Goal: Information Seeking & Learning: Find specific fact

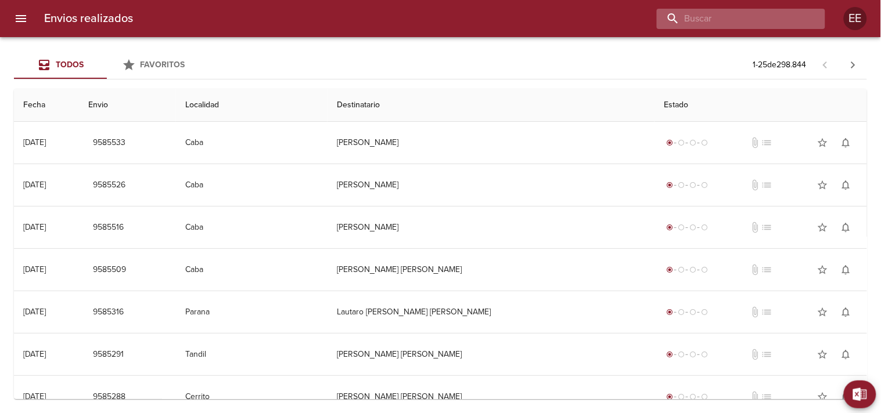
click at [781, 16] on input "buscar" at bounding box center [731, 19] width 149 height 20
paste input "[PERSON_NAME]"
type input "[PERSON_NAME]"
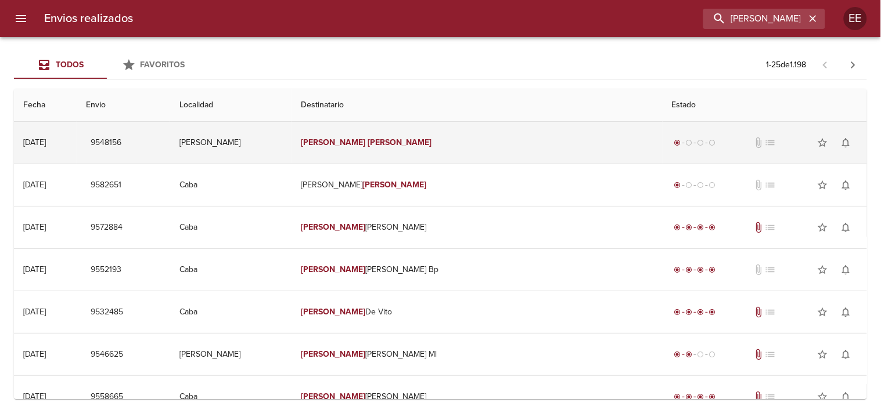
click at [365, 147] on em "[PERSON_NAME]" at bounding box center [333, 143] width 64 height 10
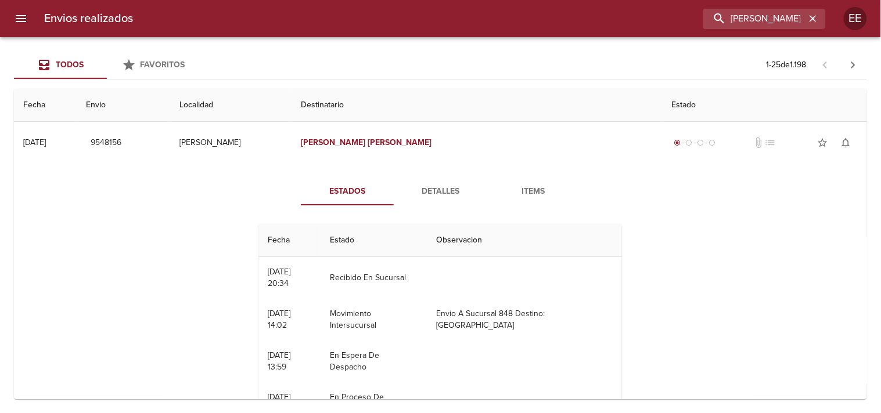
click at [436, 194] on span "Detalles" at bounding box center [440, 192] width 79 height 15
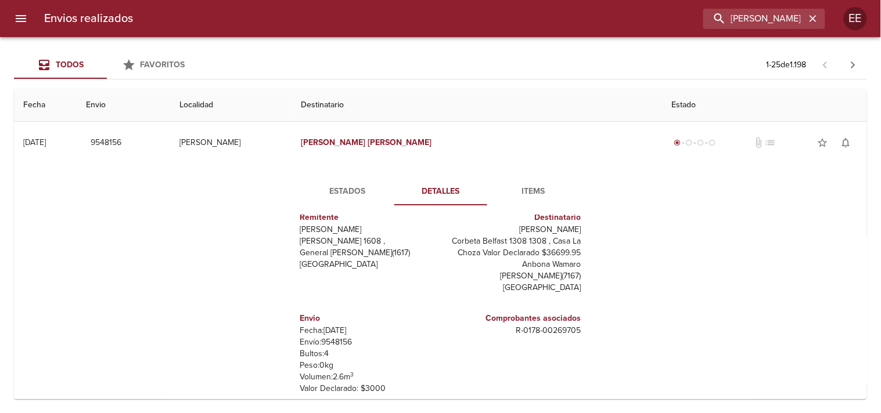
scroll to position [64, 0]
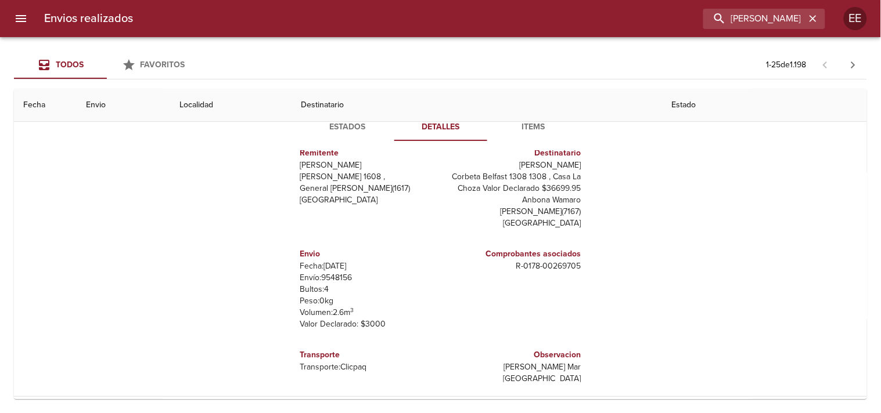
click at [334, 284] on p "Bultos: 4" at bounding box center [368, 290] width 136 height 12
click at [334, 281] on p "Envío: 9548156" at bounding box center [368, 278] width 136 height 12
copy p "9548156"
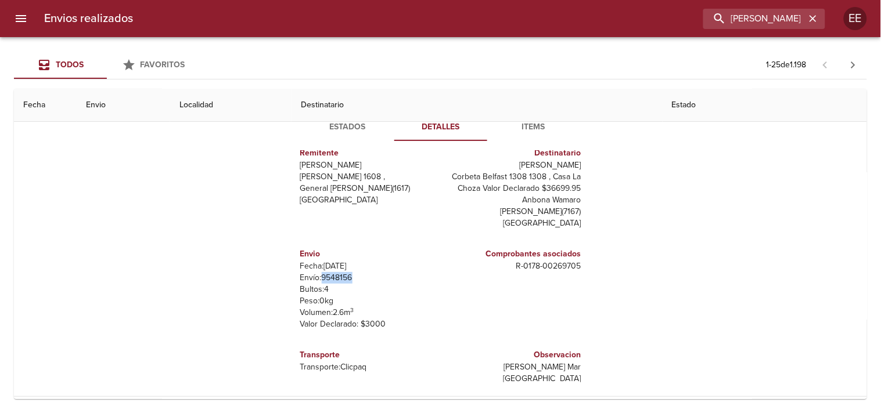
copy p "9548156"
drag, startPoint x: 498, startPoint y: 270, endPoint x: 589, endPoint y: 274, distance: 90.7
click at [589, 274] on div "Remitente [PERSON_NAME] [PERSON_NAME] 1608 , General [PERSON_NAME] ( 1617 ) [GE…" at bounding box center [441, 266] width 320 height 232
copy p "R - 0178 - 00269705"
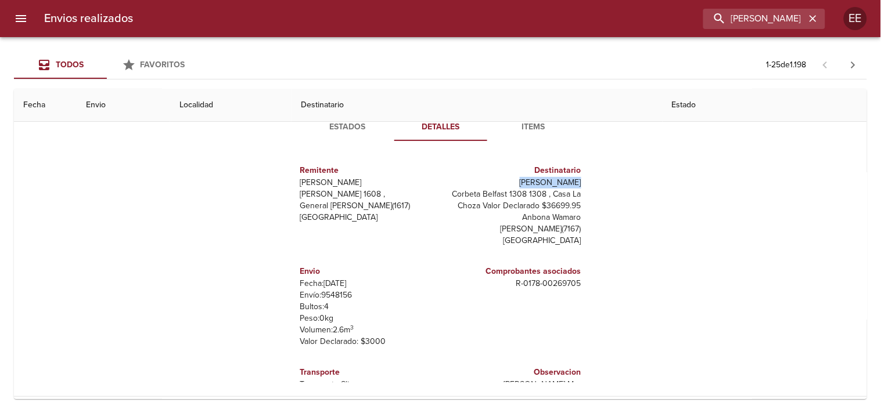
drag, startPoint x: 513, startPoint y: 187, endPoint x: 588, endPoint y: 182, distance: 75.6
click at [588, 182] on div "Remitente [PERSON_NAME] [PERSON_NAME] 1608 , General [PERSON_NAME] ( 1617 ) [GE…" at bounding box center [441, 266] width 320 height 232
copy p "[PERSON_NAME]"
